Goal: Information Seeking & Learning: Find specific fact

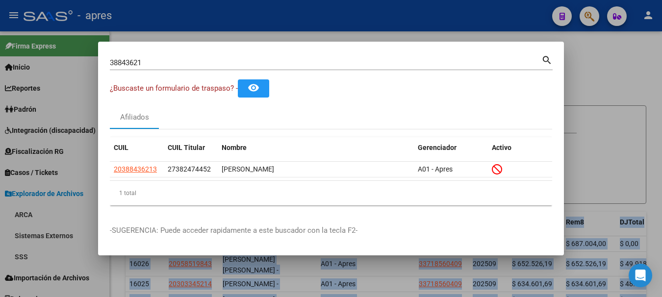
scroll to position [12, 0]
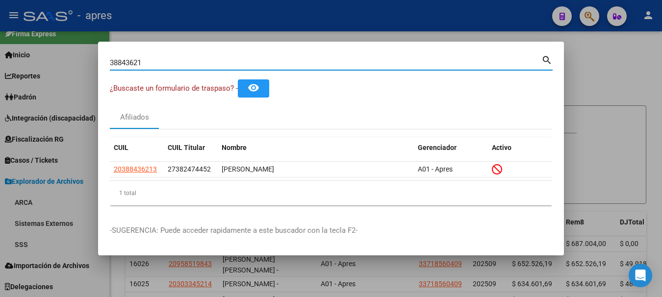
click at [151, 60] on input "38843621" at bounding box center [326, 62] width 432 height 9
paste input "4179674"
type input "34179674"
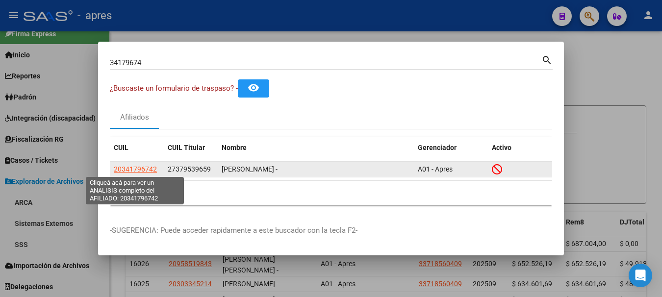
click at [139, 166] on span "20341796742" at bounding box center [135, 169] width 43 height 8
type textarea "20341796742"
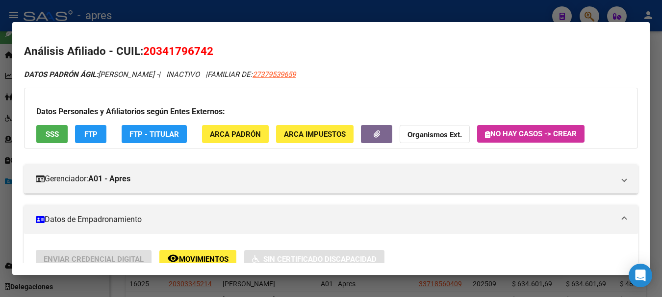
click at [505, 7] on div at bounding box center [331, 148] width 662 height 297
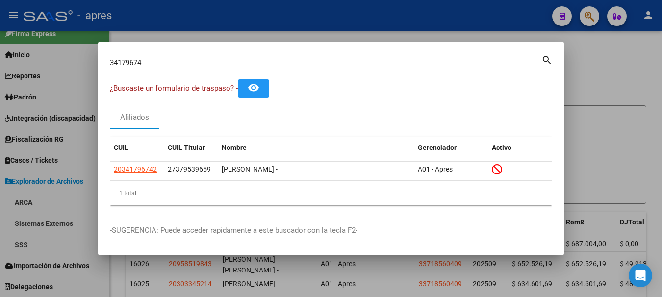
click at [167, 52] on mat-dialog-container "34179674 Buscar (apellido, dni, cuil, nro traspaso, cuit, obra social) search ¿…" at bounding box center [331, 149] width 466 height 214
click at [165, 57] on div "34179674 Buscar (apellido, dni, cuil, nro traspaso, cuit, obra social)" at bounding box center [326, 62] width 432 height 15
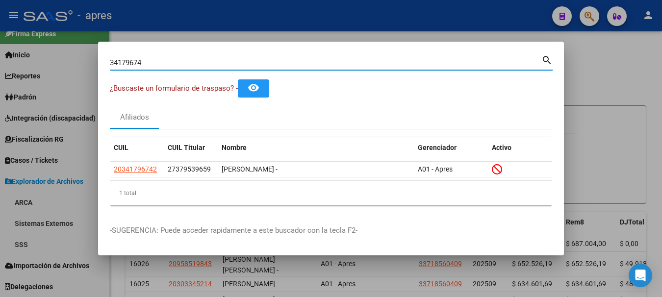
click at [165, 57] on div "34179674 Buscar (apellido, dni, cuil, nro traspaso, cuit, obra social)" at bounding box center [326, 62] width 432 height 15
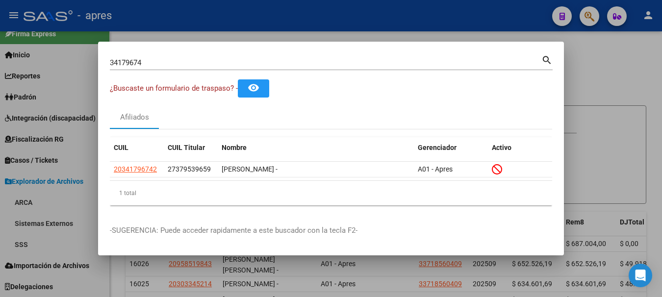
drag, startPoint x: 165, startPoint y: 57, endPoint x: 15, endPoint y: 67, distance: 150.4
click at [15, 67] on div "34179674 Buscar (apellido, dni, cuil, nro traspaso, cuit, obra social) search ¿…" at bounding box center [331, 148] width 662 height 297
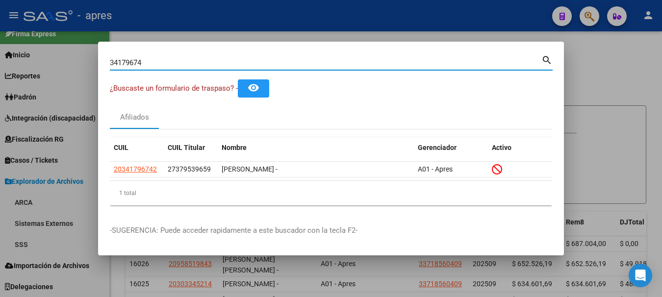
drag, startPoint x: 143, startPoint y: 64, endPoint x: -6, endPoint y: 69, distance: 148.7
click at [0, 69] on html "menu - apres person Firma Express Inicio Calendario SSS Instructivos Contacto O…" at bounding box center [331, 148] width 662 height 297
paste input "20390964448"
type input "20390964448"
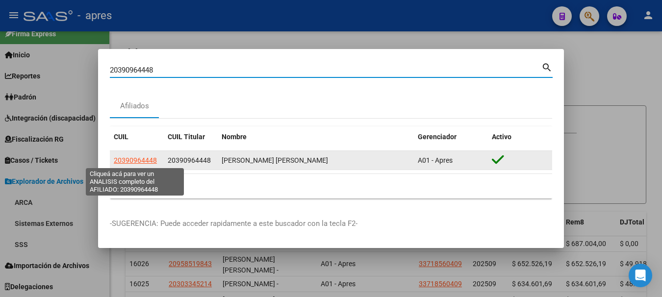
click at [137, 162] on span "20390964448" at bounding box center [135, 160] width 43 height 8
type textarea "20390964448"
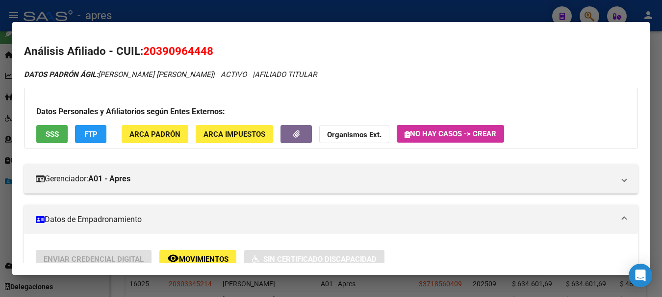
click at [53, 133] on span "SSS" at bounding box center [52, 134] width 13 height 9
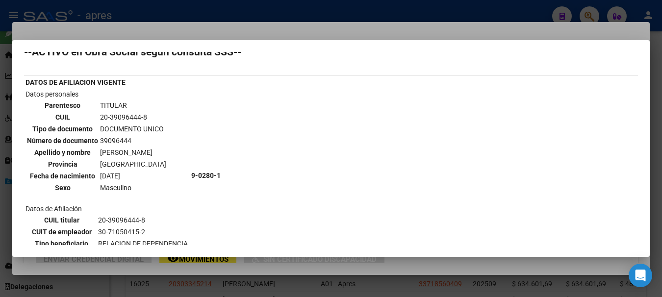
scroll to position [0, 0]
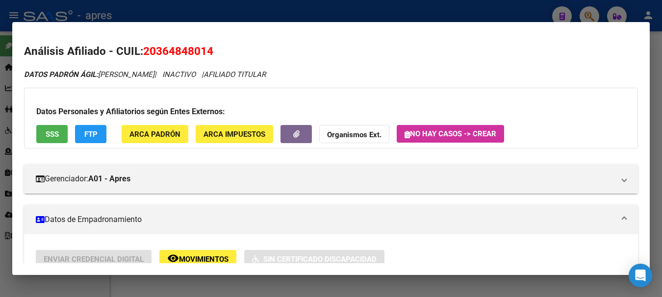
scroll to position [441, 0]
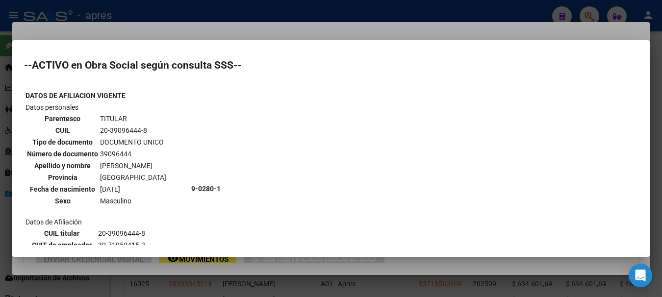
scroll to position [12, 0]
click at [362, 5] on div at bounding box center [331, 148] width 662 height 297
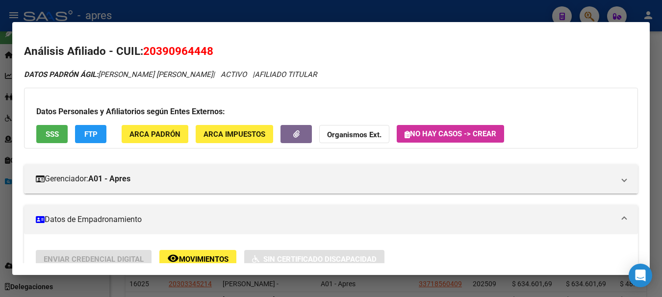
click at [362, 4] on div at bounding box center [331, 148] width 662 height 297
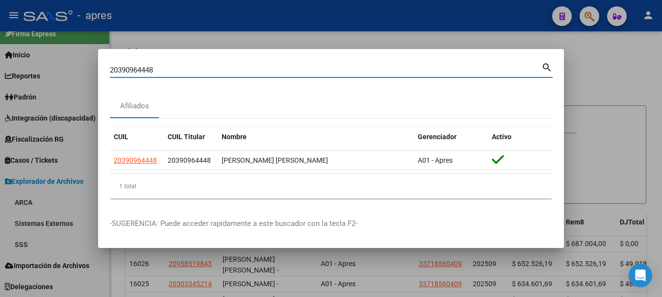
drag, startPoint x: 158, startPoint y: 71, endPoint x: -6, endPoint y: 67, distance: 163.9
click at [0, 67] on html "menu - apres person Firma Express Inicio Calendario SSS Instructivos Contacto O…" at bounding box center [331, 148] width 662 height 297
paste input "46199919"
type input "46199919"
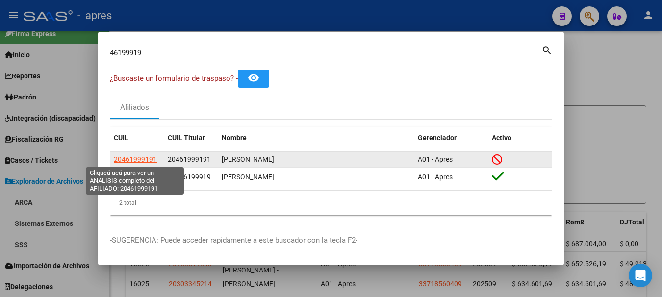
click at [133, 160] on span "20461999191" at bounding box center [135, 159] width 43 height 8
type textarea "20461999191"
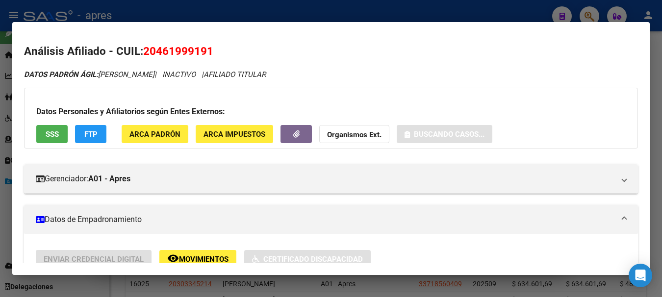
drag, startPoint x: 145, startPoint y: 50, endPoint x: 214, endPoint y: 55, distance: 69.4
click at [214, 55] on h2 "Análisis Afiliado - CUIL: 20461999191" at bounding box center [331, 51] width 614 height 17
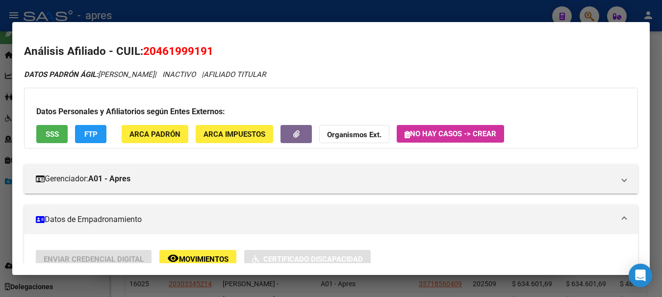
copy span "20461999191"
